Goal: Check status: Check status

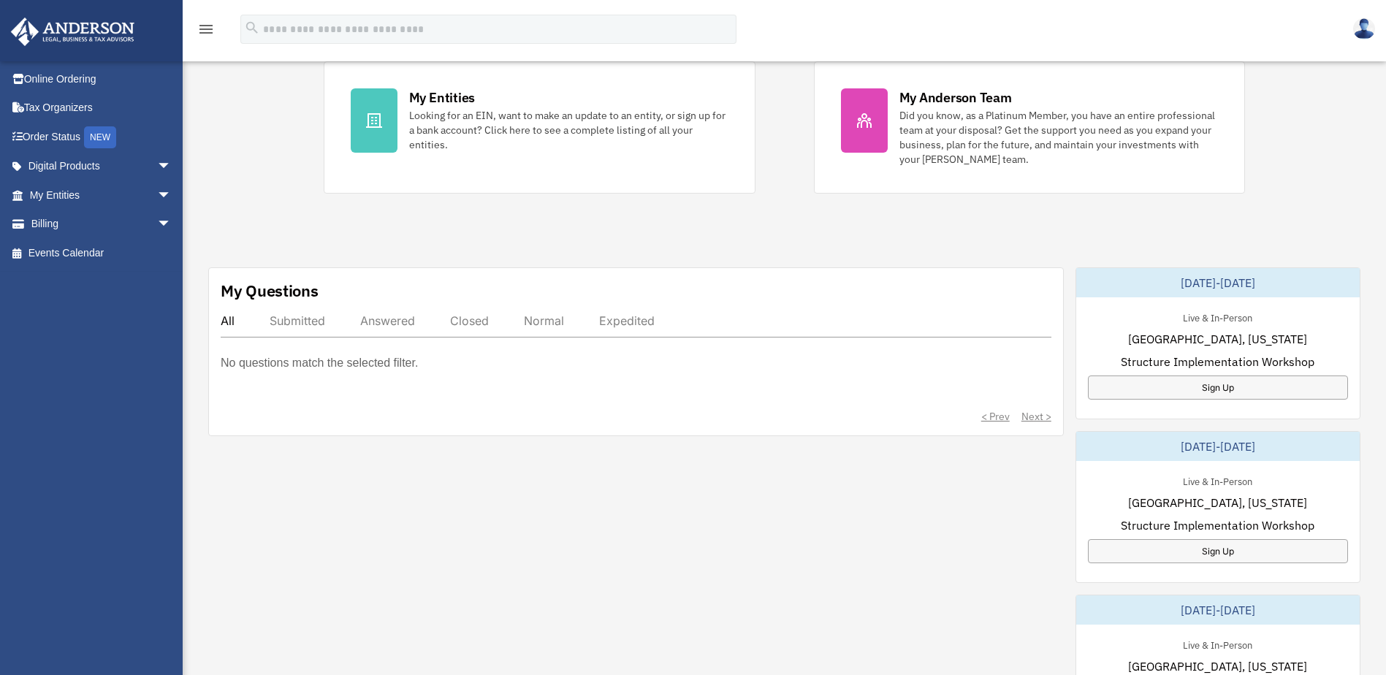
scroll to position [292, 0]
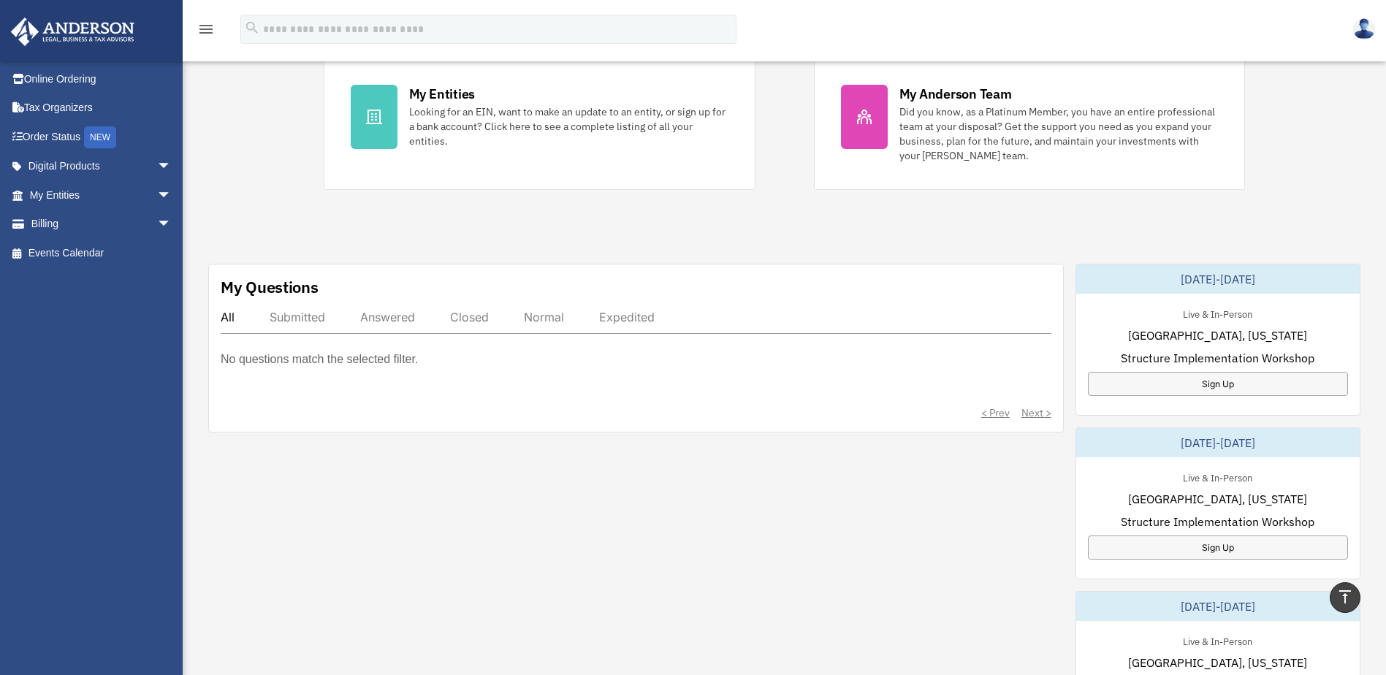
click at [288, 360] on p "No questions match the selected filter." at bounding box center [319, 359] width 197 height 20
drag, startPoint x: 433, startPoint y: 351, endPoint x: 220, endPoint y: 383, distance: 215.1
click at [220, 383] on div "My Questions All Submitted Answered Closed Normal Expedited No questions match …" at bounding box center [636, 348] width 856 height 169
drag, startPoint x: 220, startPoint y: 383, endPoint x: 283, endPoint y: 411, distance: 68.7
click at [283, 411] on div "< Prev Next >" at bounding box center [636, 413] width 831 height 15
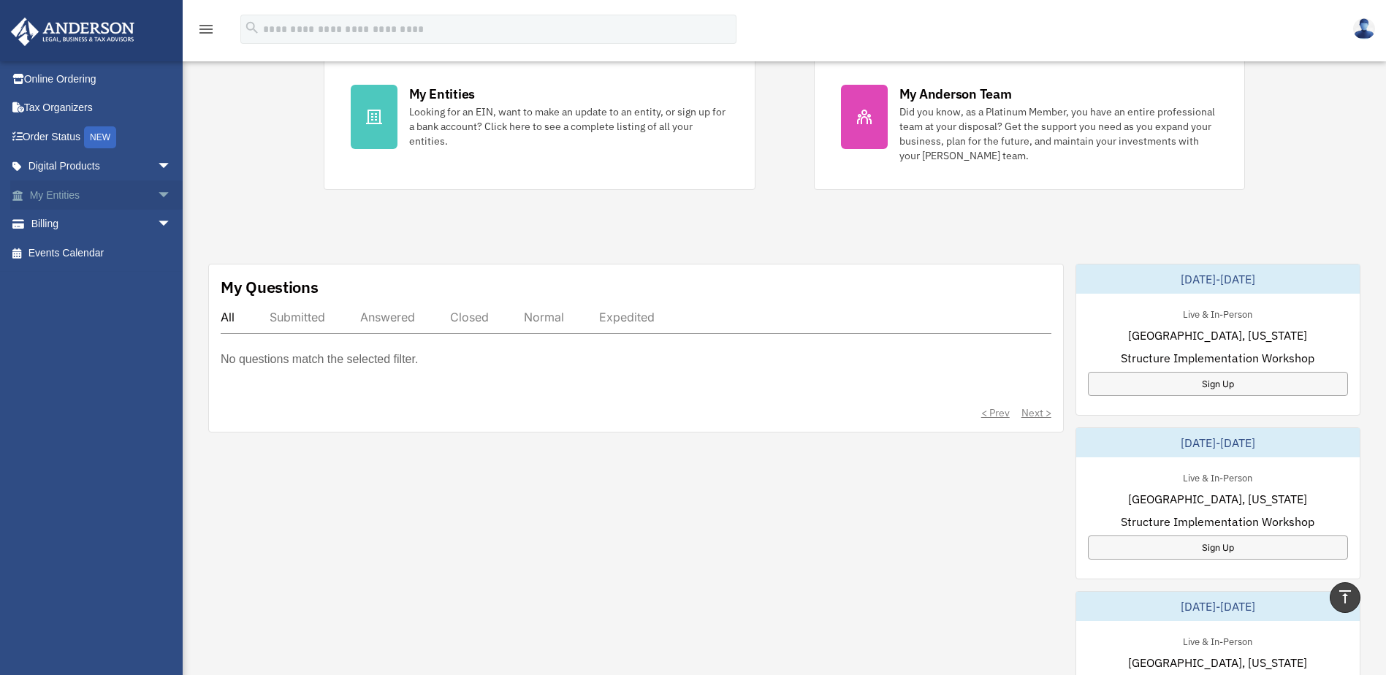
click at [76, 196] on link "My Entities arrow_drop_down" at bounding box center [101, 194] width 183 height 29
click at [157, 194] on span "arrow_drop_down" at bounding box center [171, 195] width 29 height 30
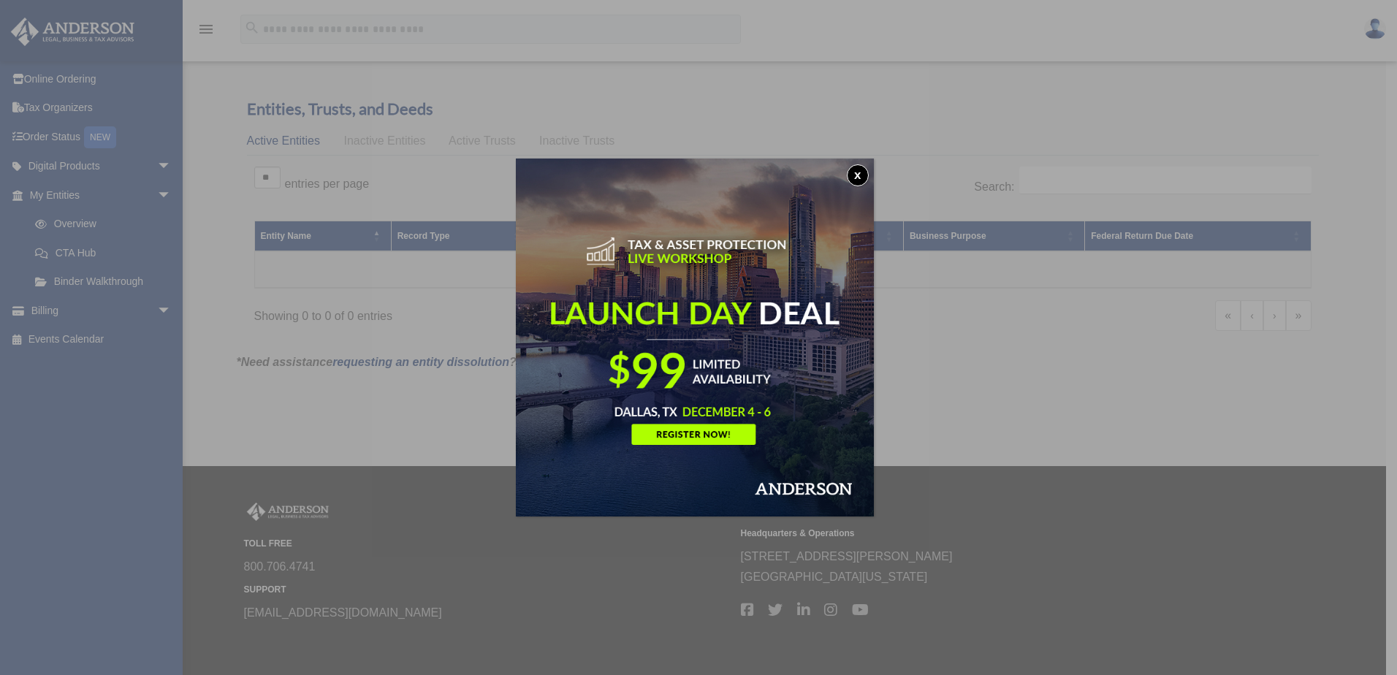
click at [856, 173] on button "x" at bounding box center [858, 175] width 22 height 22
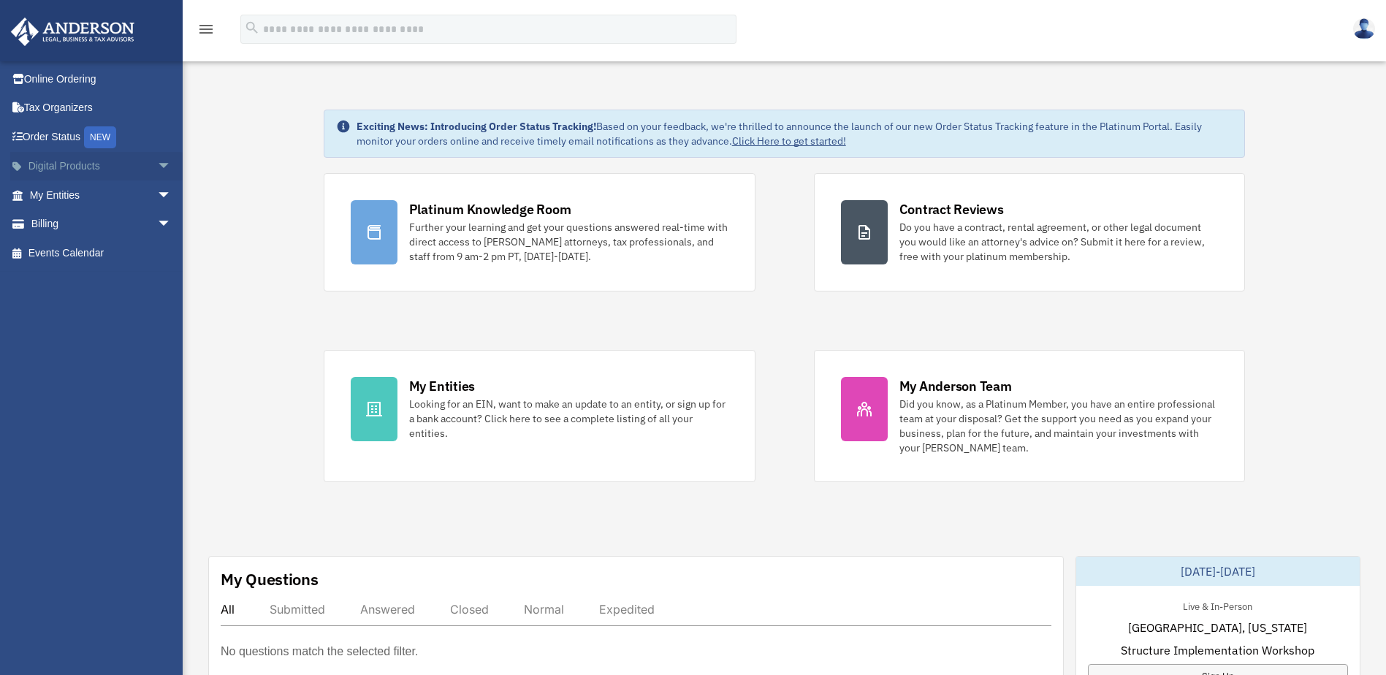
click at [157, 160] on span "arrow_drop_down" at bounding box center [171, 167] width 29 height 30
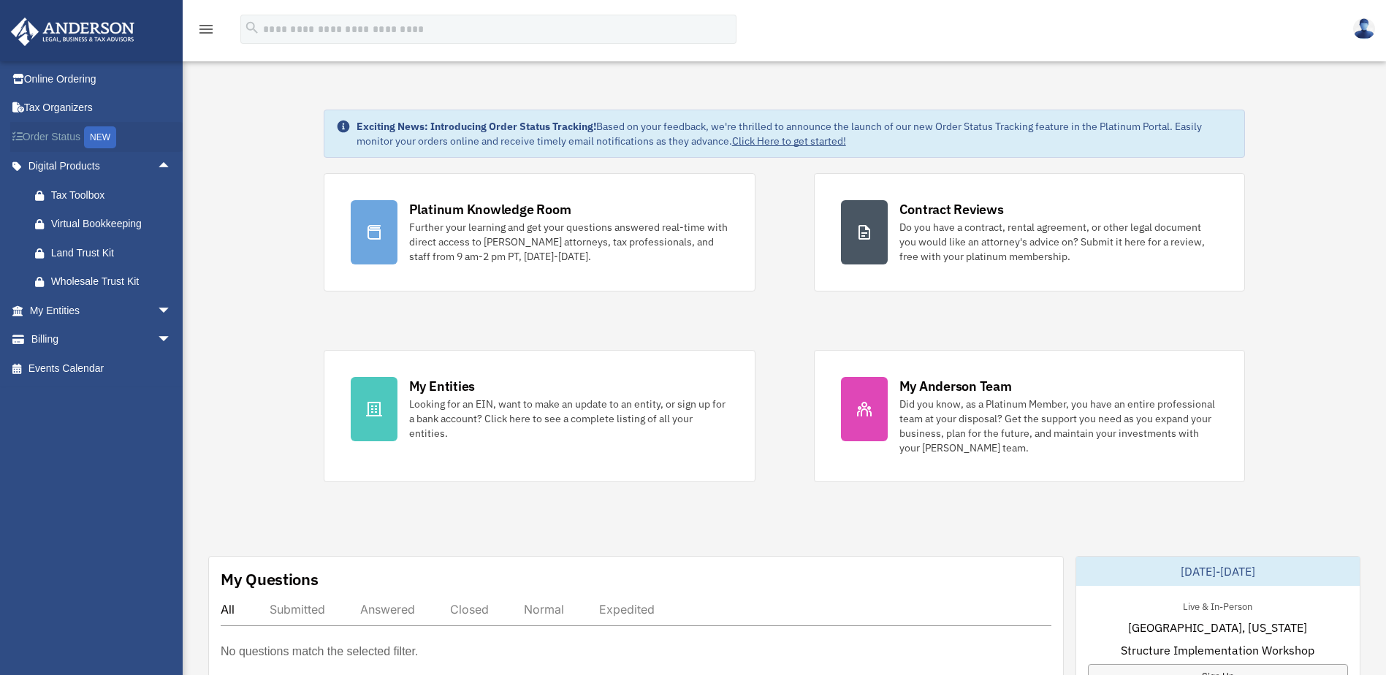
click at [72, 137] on link "Order Status NEW" at bounding box center [101, 137] width 183 height 30
